Goal: Task Accomplishment & Management: Manage account settings

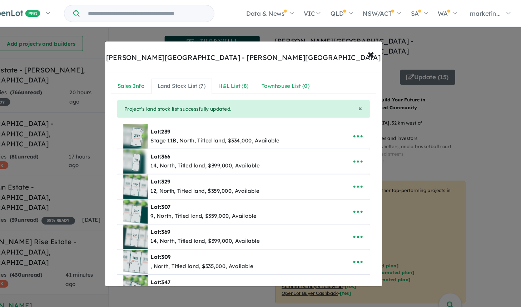
scroll to position [92, 0]
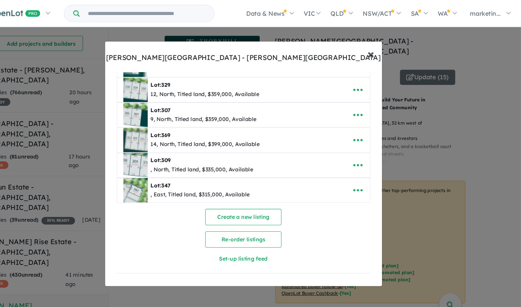
click at [381, 50] on span "×" at bounding box center [380, 50] width 6 height 15
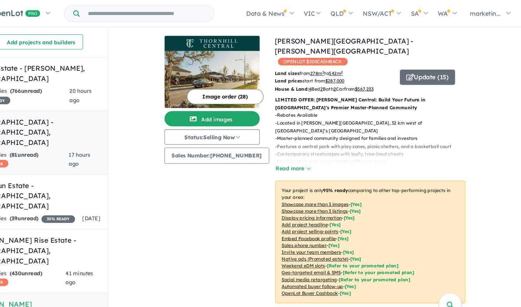
scroll to position [3, 0]
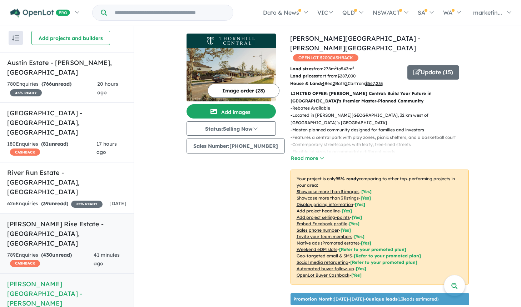
click at [56, 251] on div "789 Enquir ies ( 430 unread) CASHBACK" at bounding box center [50, 259] width 87 height 17
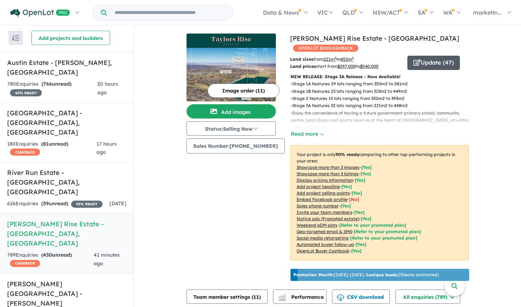
click at [440, 56] on button "Update ( 47 )" at bounding box center [433, 63] width 53 height 14
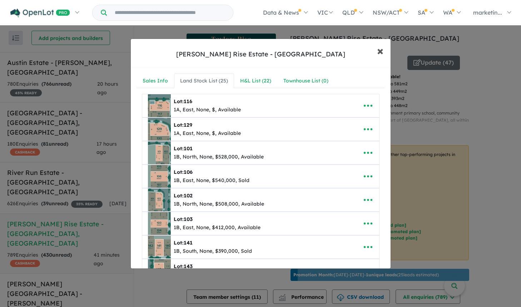
click at [379, 48] on span "×" at bounding box center [380, 50] width 6 height 15
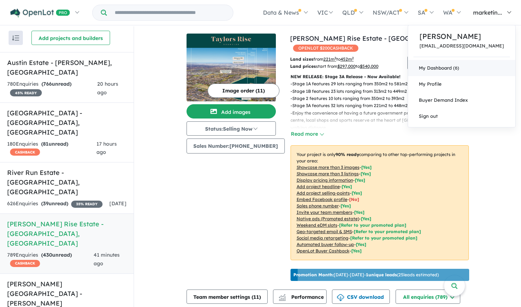
click at [452, 68] on link "My Dashboard (6)" at bounding box center [461, 68] width 107 height 16
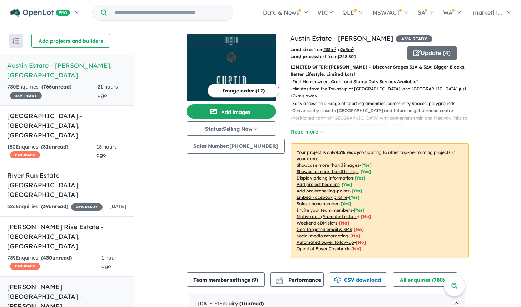
click at [53, 282] on h5 "Thornhill Central Estate - Thornhill Park , VIC" at bounding box center [66, 306] width 119 height 48
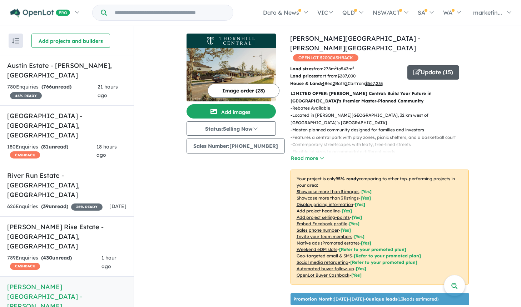
click at [424, 65] on button "Update ( 15 )" at bounding box center [433, 72] width 52 height 14
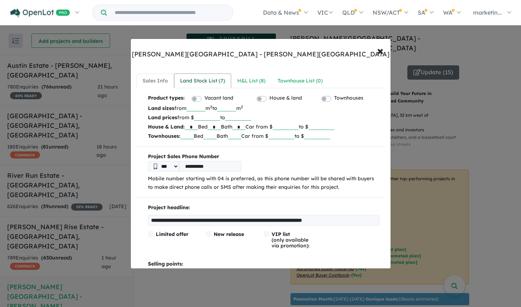
click at [192, 80] on div "Land Stock List ( 7 )" at bounding box center [202, 81] width 45 height 9
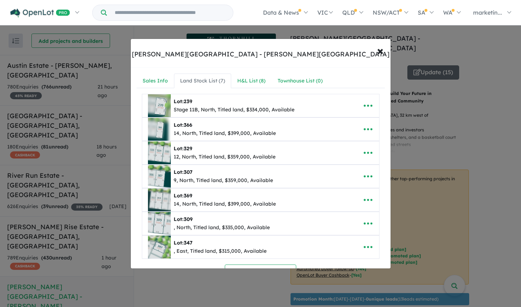
scroll to position [70, 0]
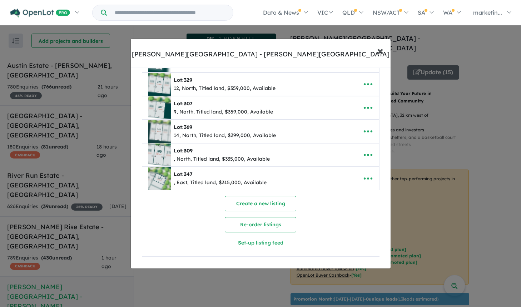
click at [380, 51] on span "×" at bounding box center [380, 50] width 6 height 15
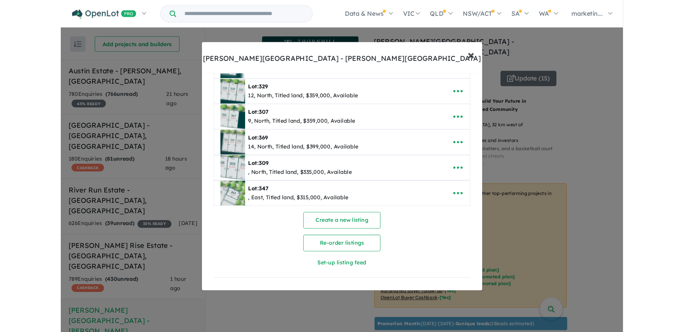
scroll to position [0, 0]
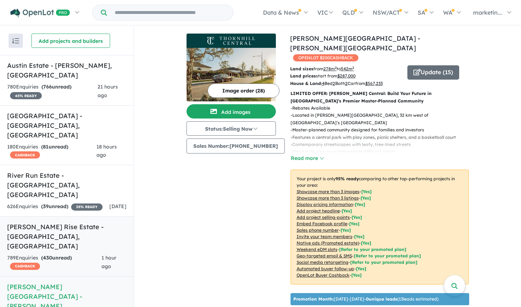
click at [38, 222] on h5 "Taylors Rise Estate - Deanside , VIC" at bounding box center [66, 236] width 119 height 29
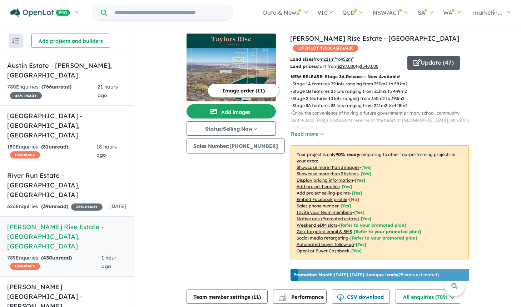
click at [436, 56] on button "Update ( 47 )" at bounding box center [433, 63] width 53 height 14
